Goal: Ask a question: Seek information or help from site administrators or community

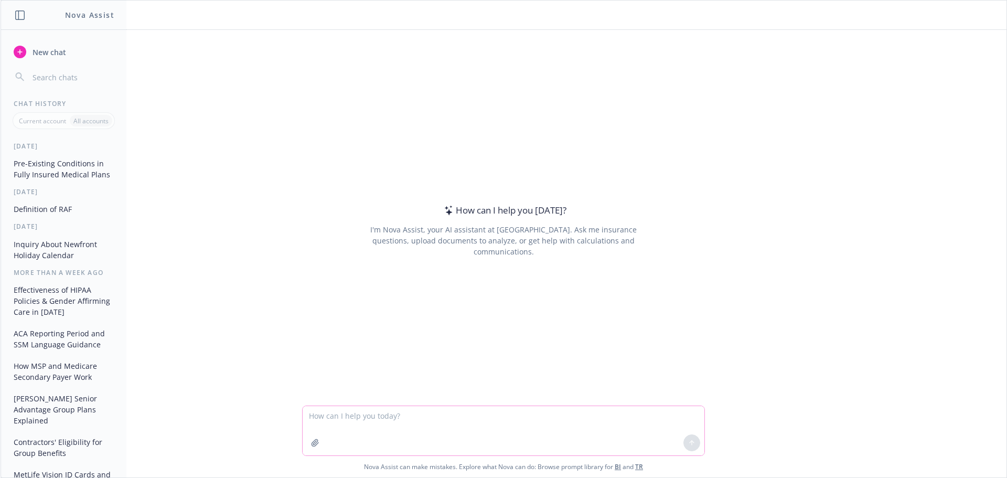
drag, startPoint x: 403, startPoint y: 432, endPoint x: 409, endPoint y: 430, distance: 6.8
click at [403, 432] on textarea at bounding box center [504, 430] width 402 height 49
click at [375, 419] on textarea "How would you explain level-funded medical" at bounding box center [504, 430] width 402 height 49
click at [456, 414] on textarea "How would you define level-funded medical" at bounding box center [504, 430] width 402 height 49
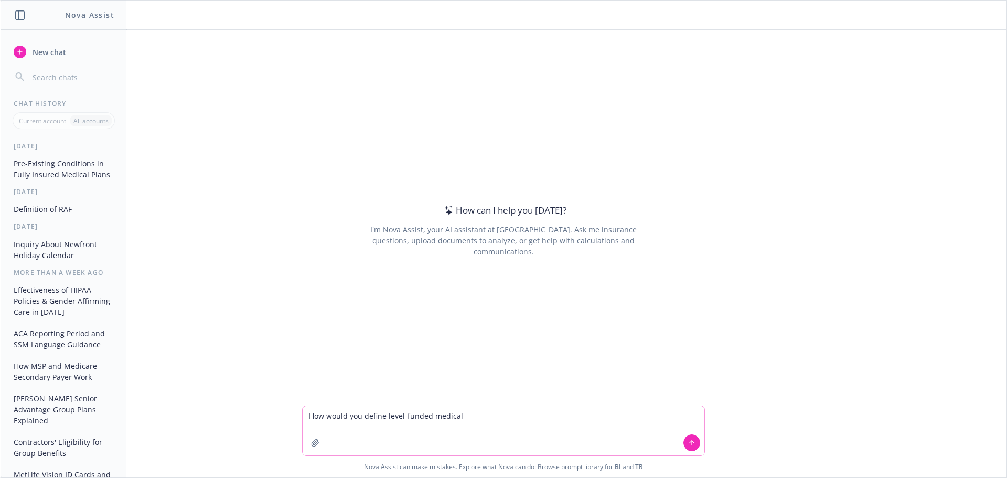
type textarea "How would you define level-funded medical?"
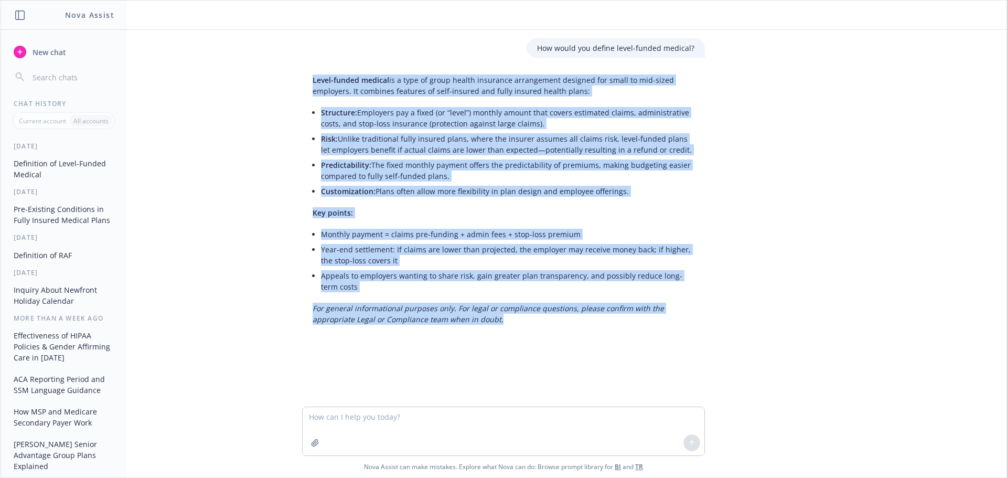
drag, startPoint x: 528, startPoint y: 331, endPoint x: 302, endPoint y: 79, distance: 338.8
click at [302, 79] on div "How would you define level-funded medical? Level-funded medical is a type of gr…" at bounding box center [504, 218] width 1006 height 377
copy div "Lorem-ipsumd sitamet co a elit se doeiu tempor incididun utlaboreetd magnaali e…"
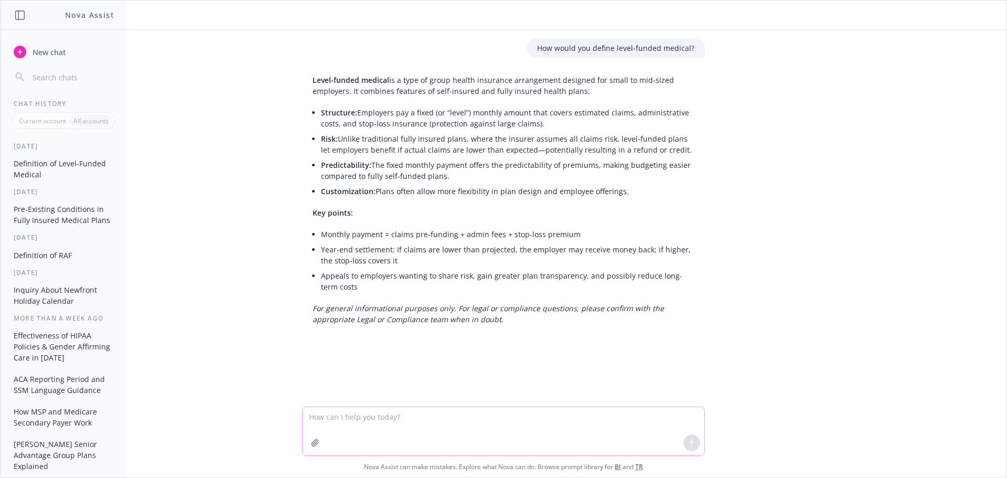
click at [369, 430] on textarea at bounding box center [504, 431] width 402 height 48
type textarea "compare vsp versus eyemed"
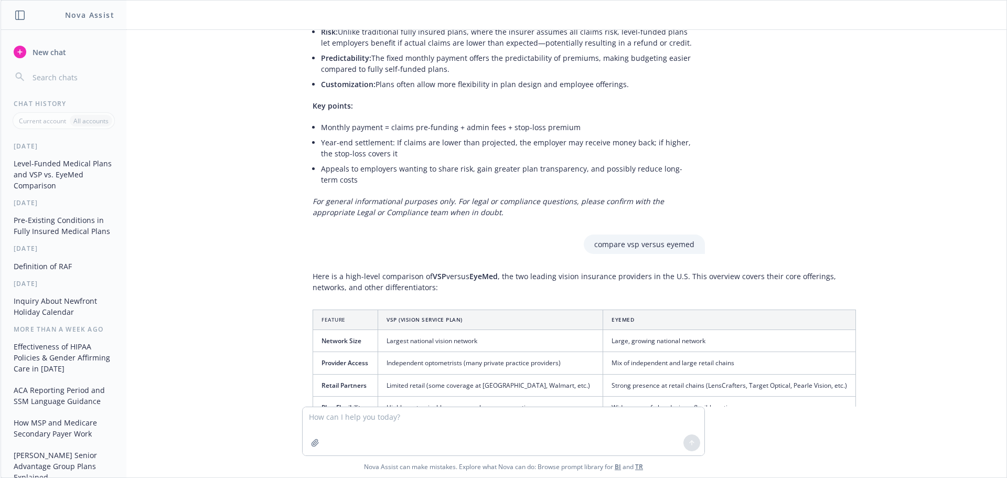
scroll to position [15, 0]
